Goal: Task Accomplishment & Management: Use online tool/utility

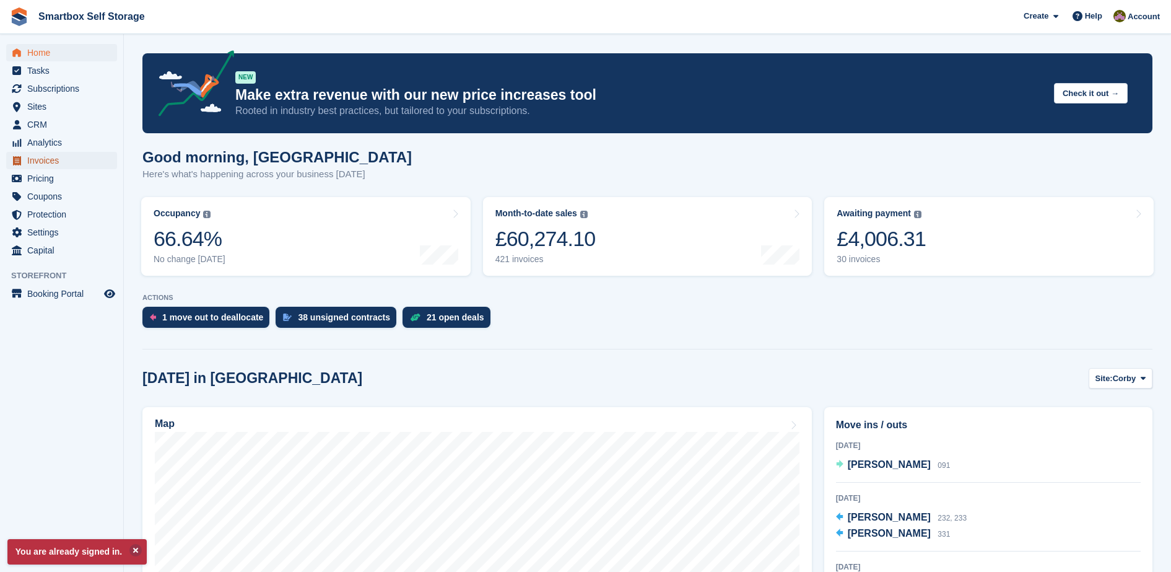
click at [62, 164] on span "Invoices" at bounding box center [64, 160] width 74 height 17
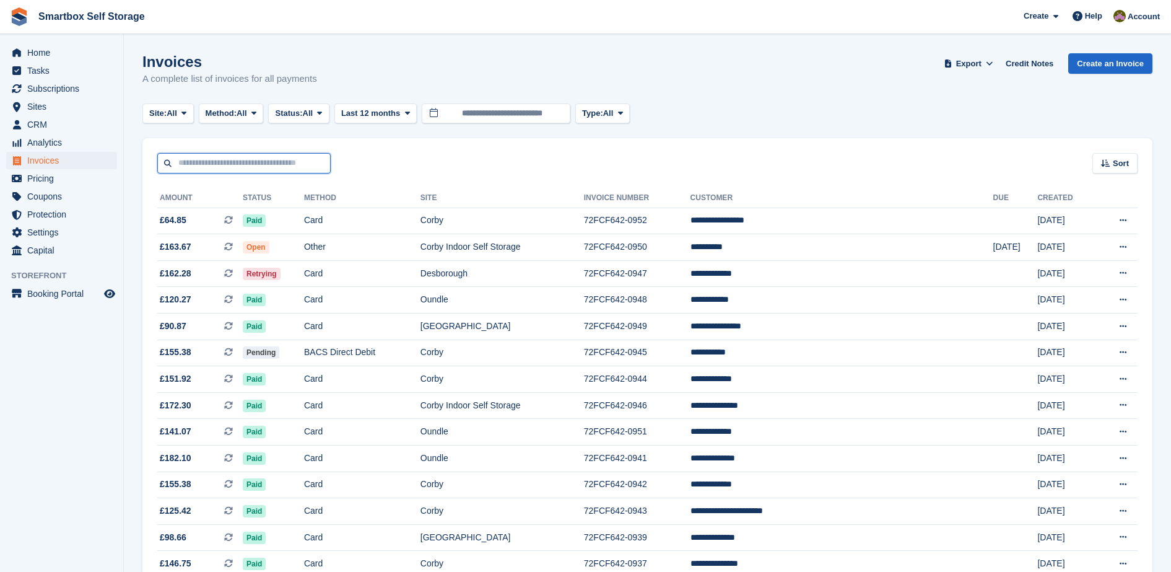
click at [243, 169] on input "text" at bounding box center [243, 163] width 173 height 20
type input "**********"
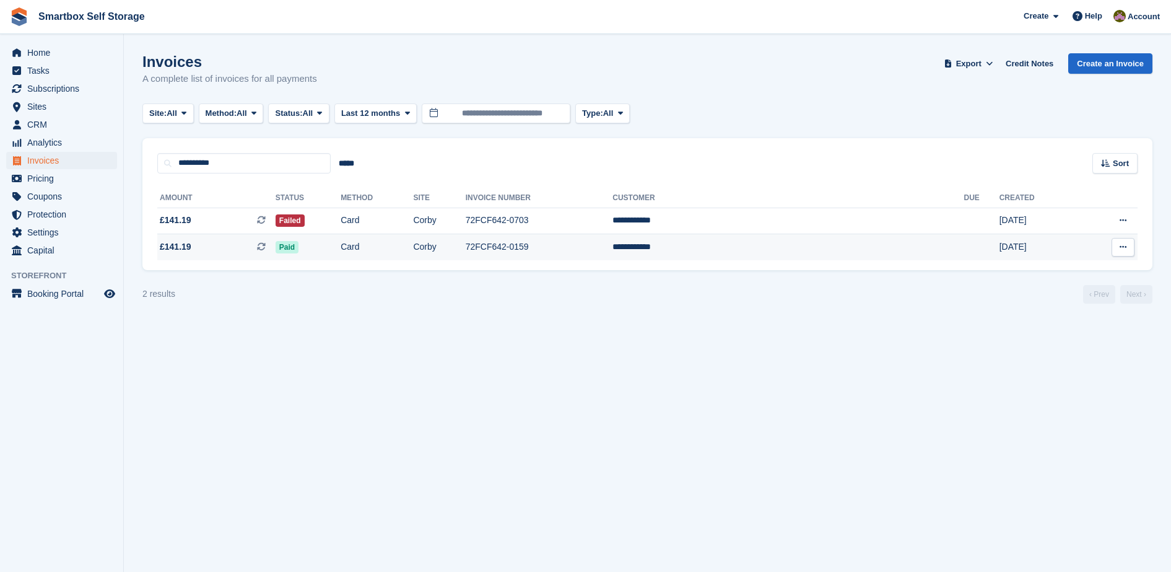
click at [465, 235] on td "Corby" at bounding box center [439, 247] width 52 height 26
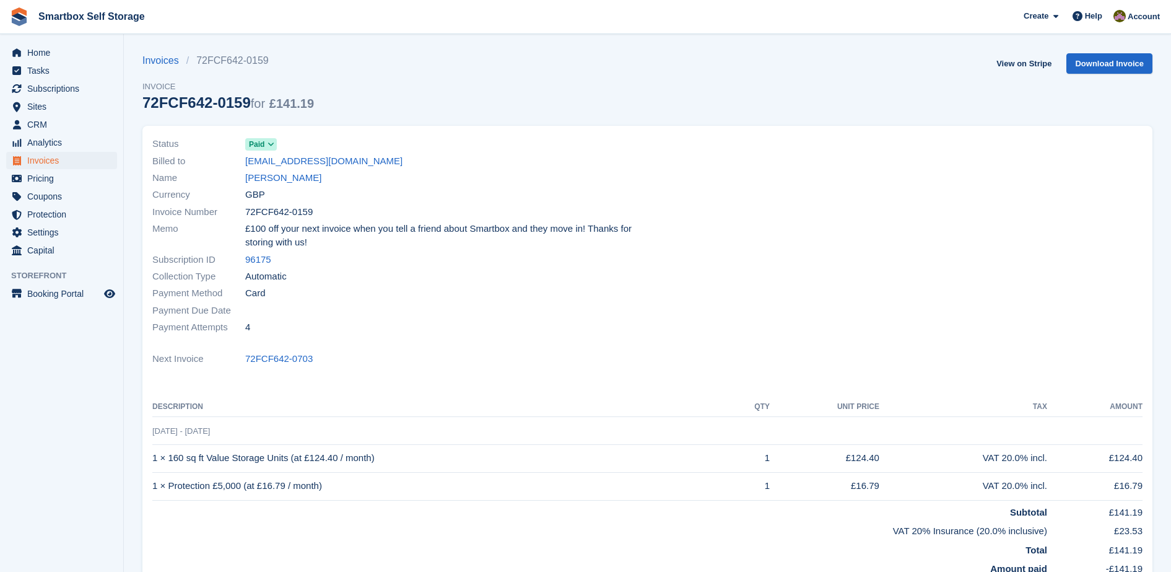
click at [313, 178] on div "Name [PERSON_NAME]" at bounding box center [396, 178] width 488 height 17
click at [283, 180] on link "[PERSON_NAME]" at bounding box center [283, 178] width 76 height 14
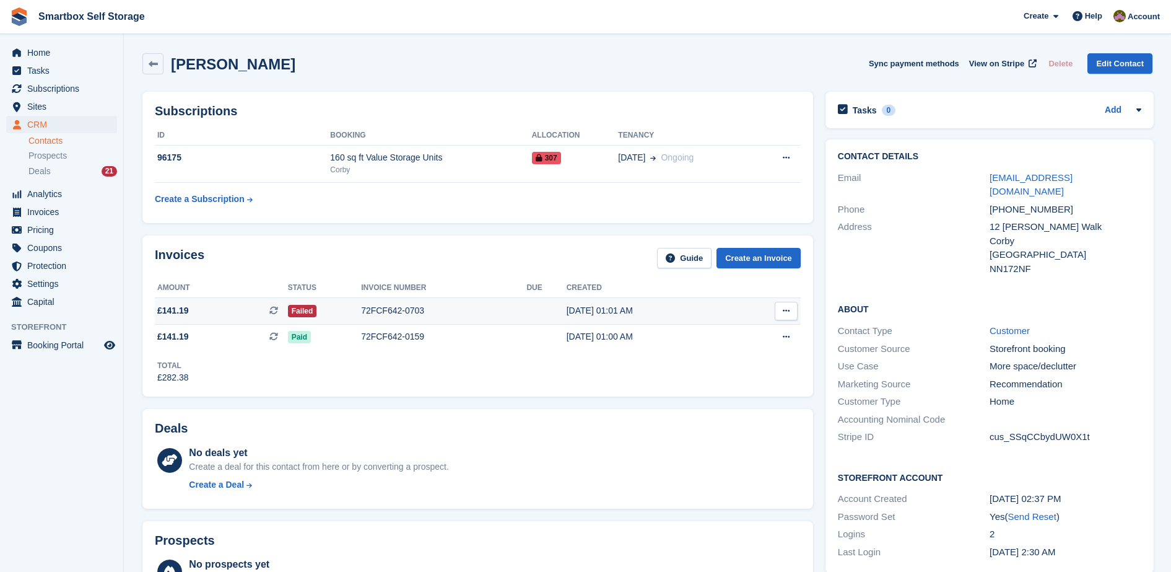
click at [480, 314] on div "72FCF642-0703" at bounding box center [443, 310] width 165 height 13
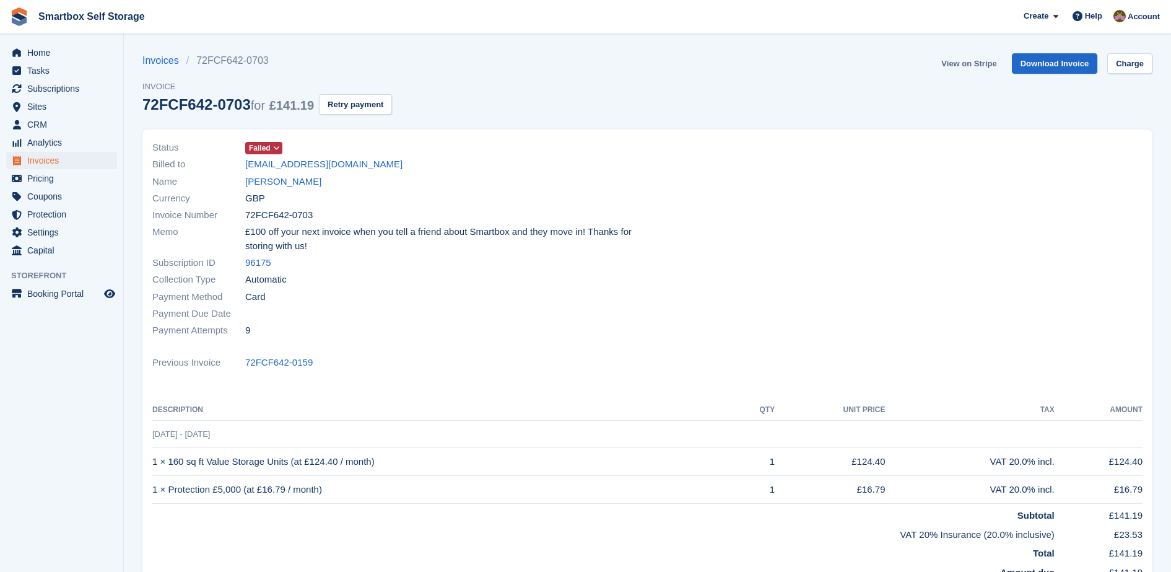
click at [976, 64] on link "View on Stripe" at bounding box center [969, 63] width 65 height 20
click at [280, 180] on link "[PERSON_NAME]" at bounding box center [283, 182] width 76 height 14
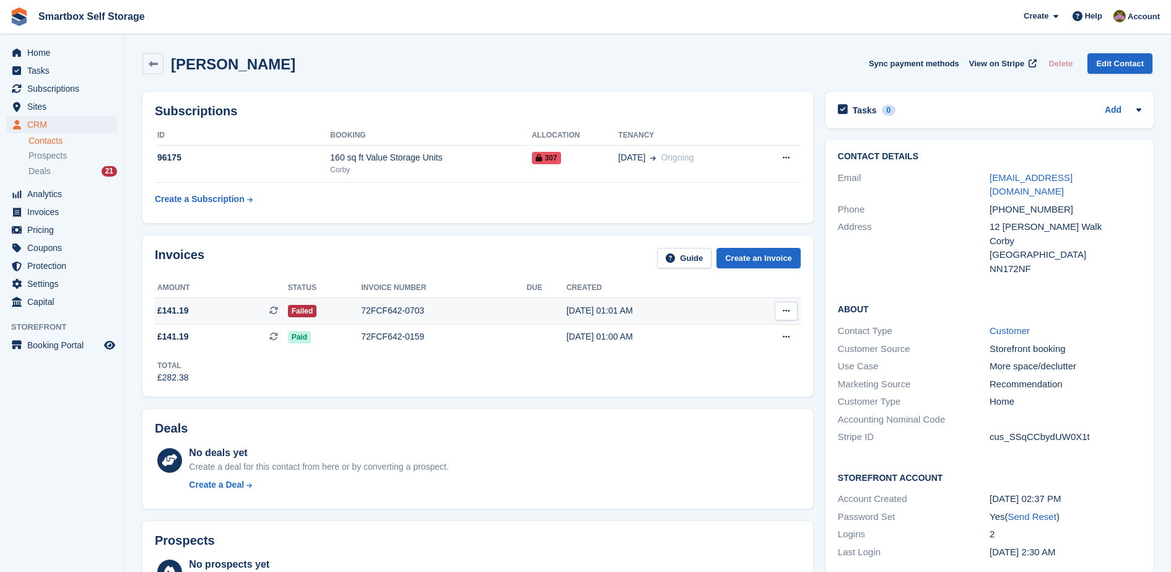
click at [383, 305] on div "72FCF642-0703" at bounding box center [443, 310] width 165 height 13
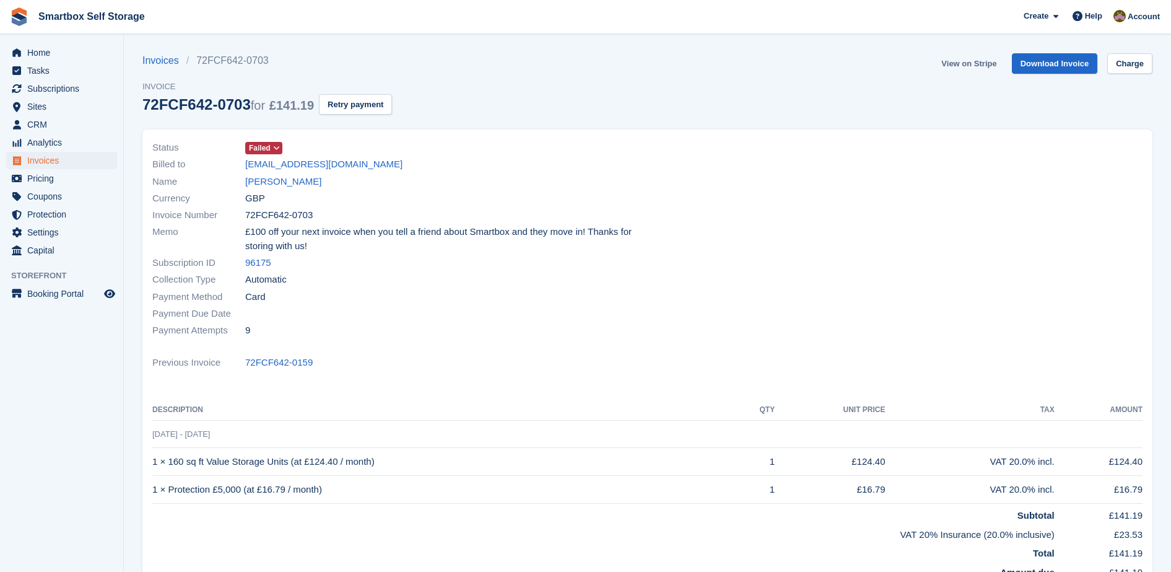
click at [960, 63] on link "View on Stripe" at bounding box center [969, 63] width 65 height 20
click at [55, 158] on span "Invoices" at bounding box center [64, 160] width 74 height 17
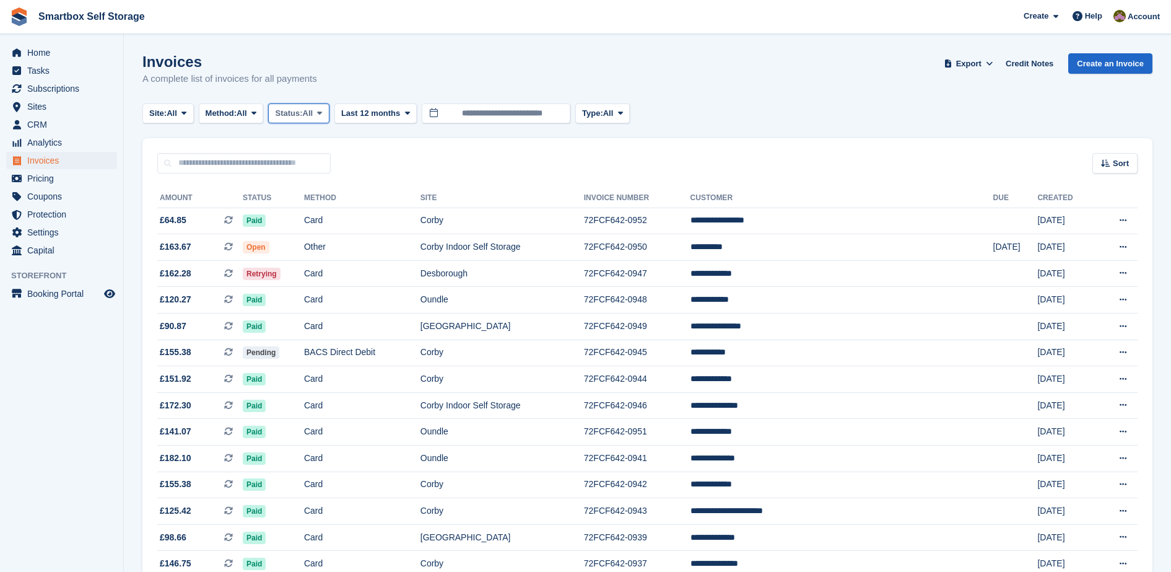
click at [296, 115] on span "Status:" at bounding box center [288, 113] width 27 height 12
click at [331, 205] on link "Open" at bounding box center [328, 209] width 108 height 22
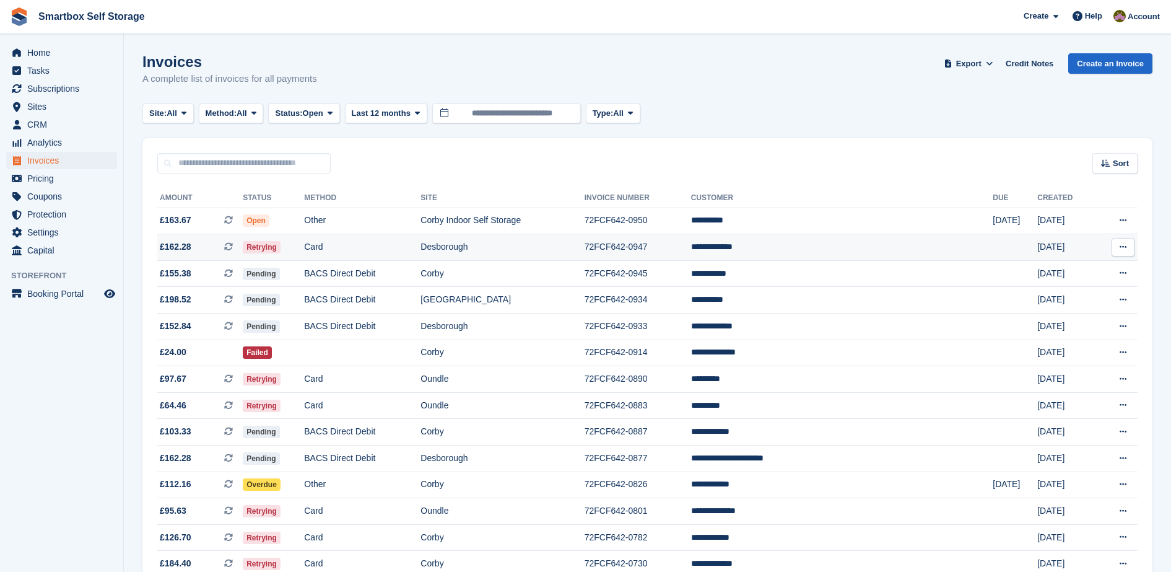
click at [345, 244] on td "Card" at bounding box center [362, 247] width 116 height 27
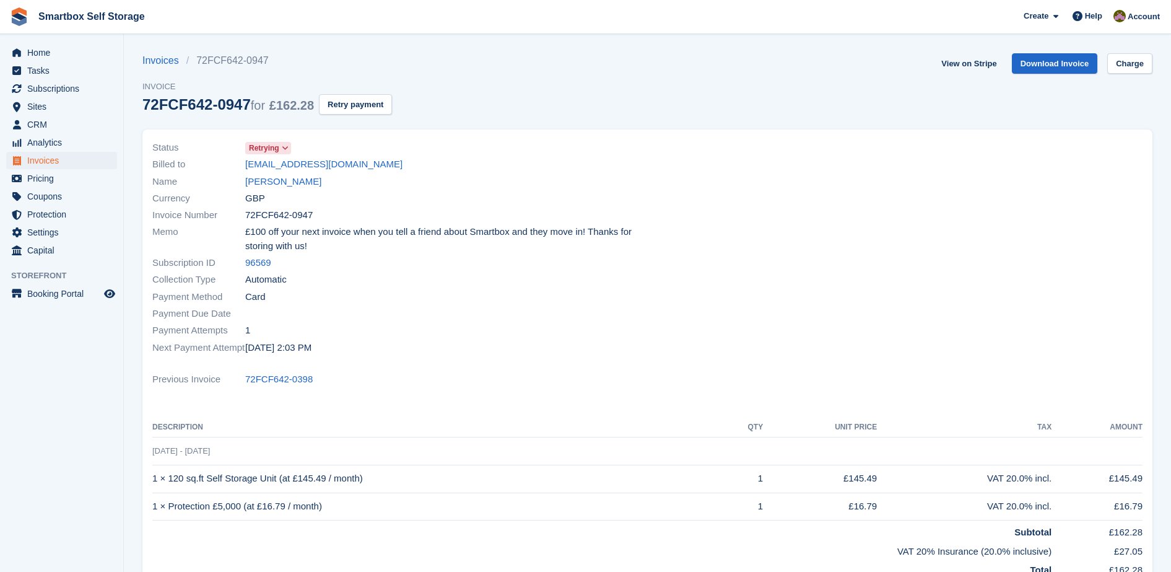
drag, startPoint x: 296, startPoint y: 175, endPoint x: 334, endPoint y: 123, distance: 63.8
click at [296, 175] on link "[PERSON_NAME]" at bounding box center [283, 182] width 76 height 14
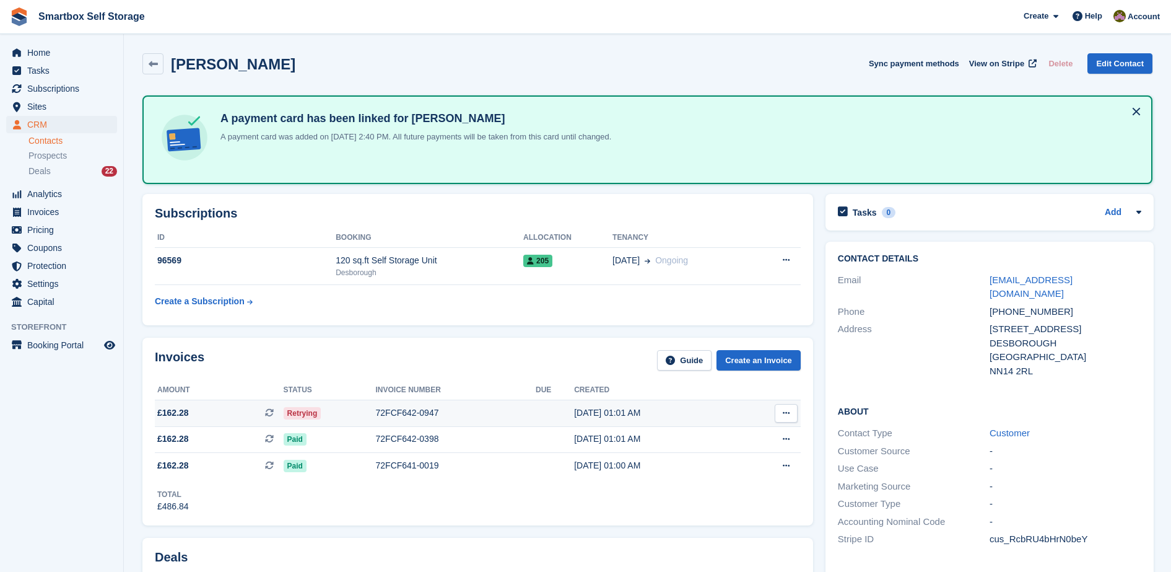
click at [323, 403] on td "Retrying" at bounding box center [330, 413] width 92 height 27
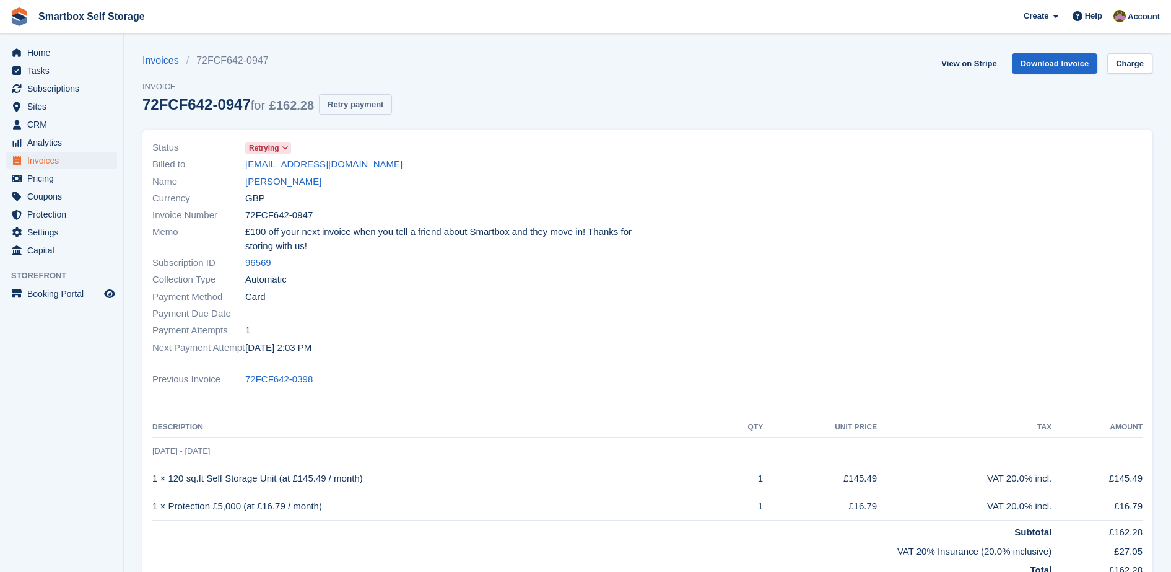
click at [373, 113] on button "Retry payment" at bounding box center [355, 104] width 73 height 20
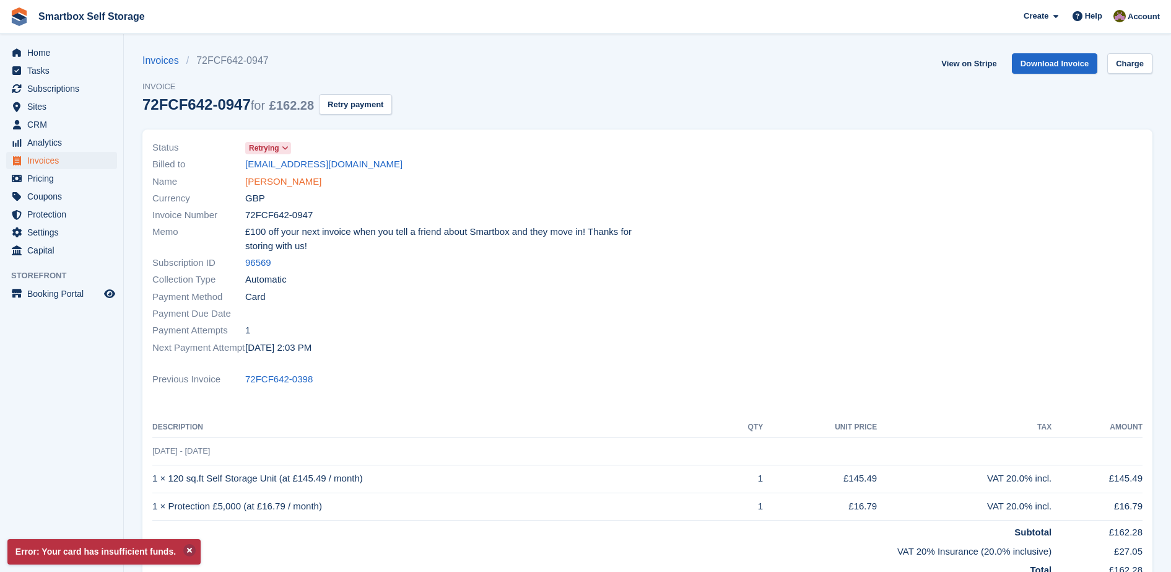
click at [279, 184] on link "[PERSON_NAME]" at bounding box center [283, 182] width 76 height 14
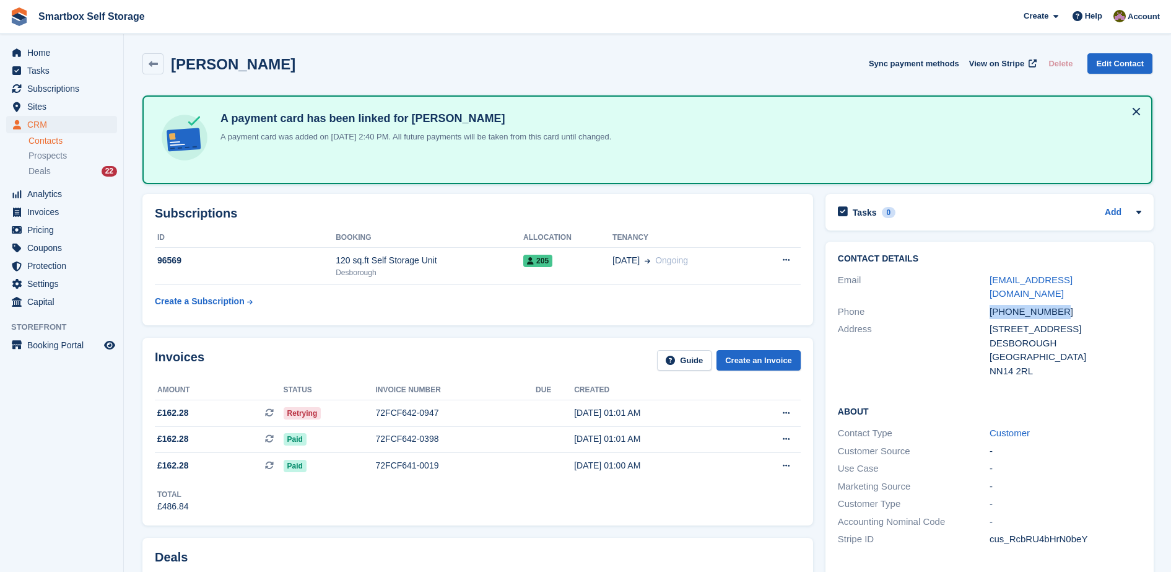
drag, startPoint x: 1072, startPoint y: 297, endPoint x: 948, endPoint y: 295, distance: 123.3
click at [948, 303] on div "Phone [PHONE_NUMBER]" at bounding box center [990, 312] width 304 height 18
copy div "[PHONE_NUMBER]"
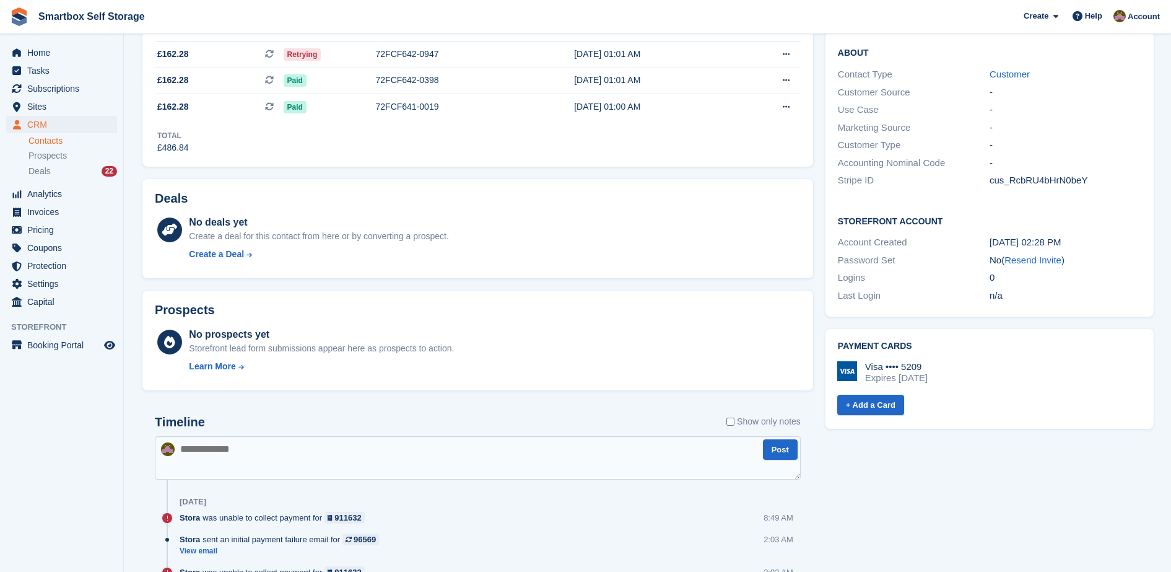
scroll to position [373, 0]
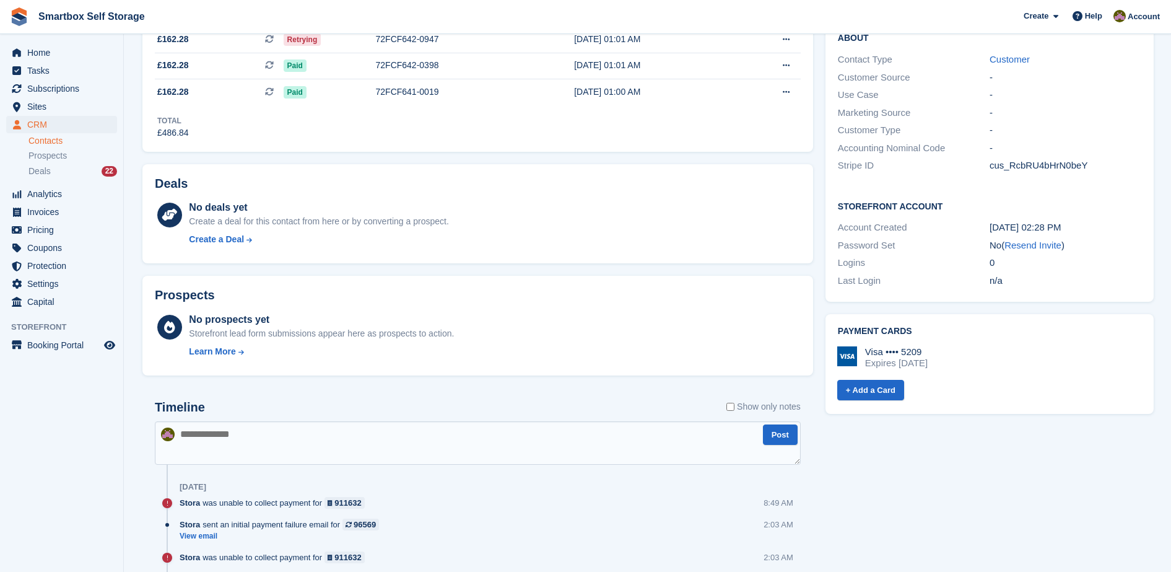
drag, startPoint x: 403, startPoint y: 435, endPoint x: 396, endPoint y: 429, distance: 9.7
click at [396, 429] on textarea at bounding box center [478, 442] width 646 height 43
type textarea "*******"
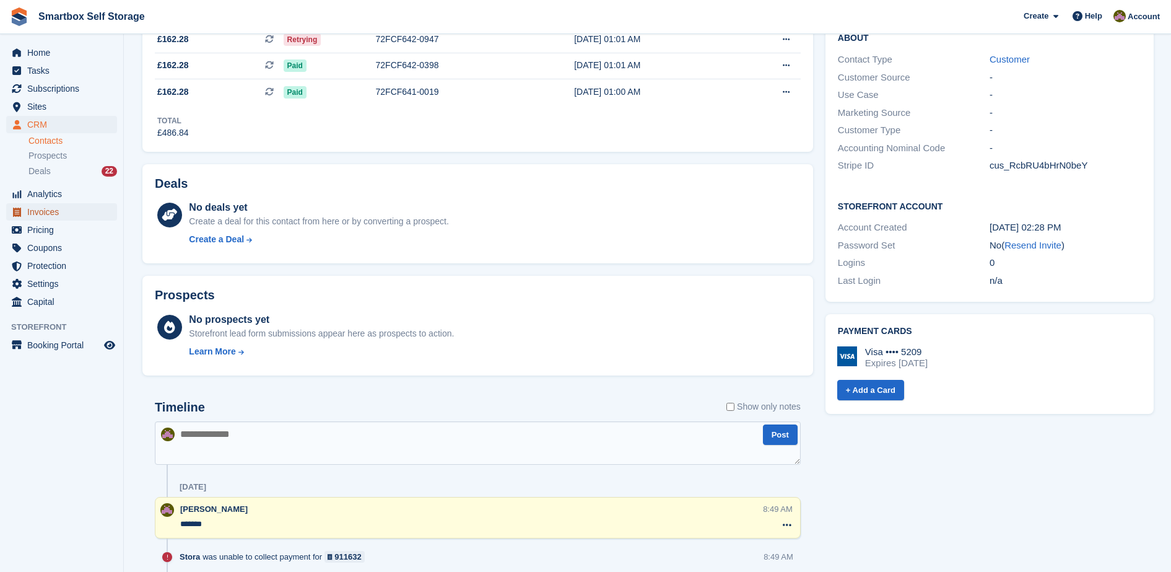
click at [100, 216] on span "Invoices" at bounding box center [64, 211] width 74 height 17
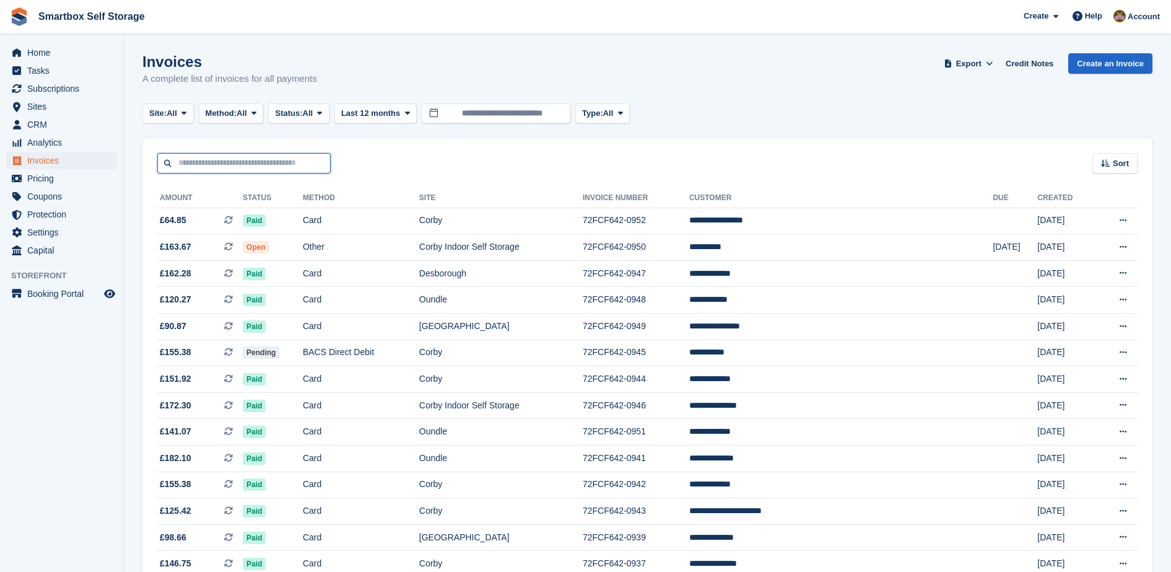
click at [270, 165] on input "text" at bounding box center [243, 163] width 173 height 20
type input "*****"
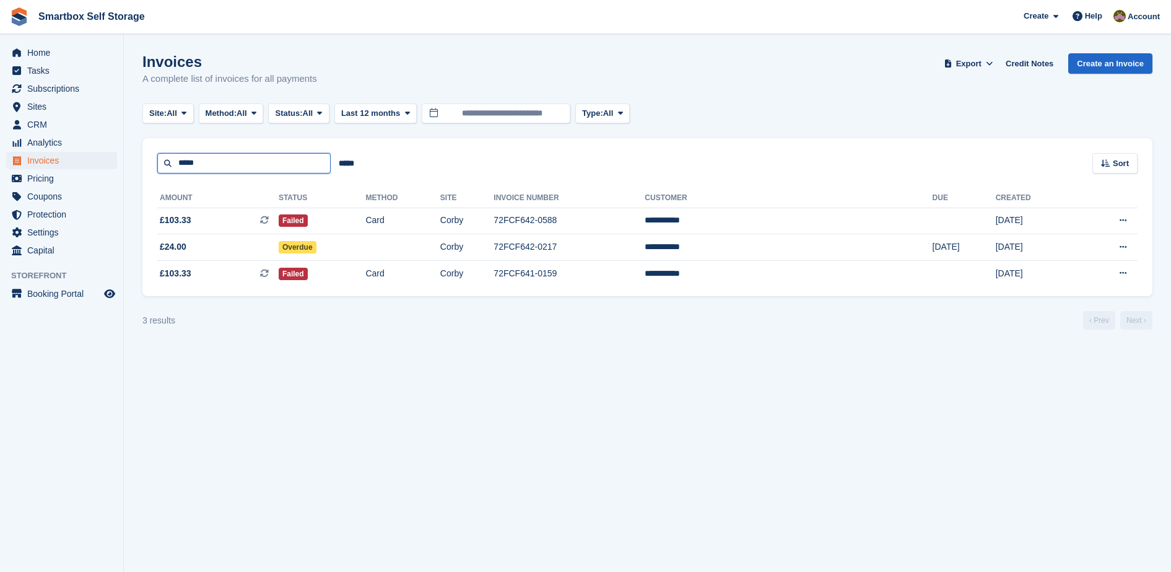
click at [284, 171] on input "*****" at bounding box center [243, 163] width 173 height 20
type input "*"
